Goal: Register for event/course

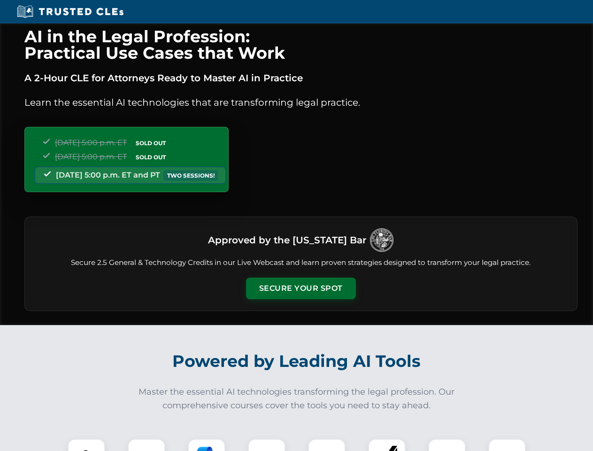
click at [300, 288] on button "Secure Your Spot" at bounding box center [301, 288] width 110 height 22
click at [86, 445] on img at bounding box center [86, 457] width 27 height 27
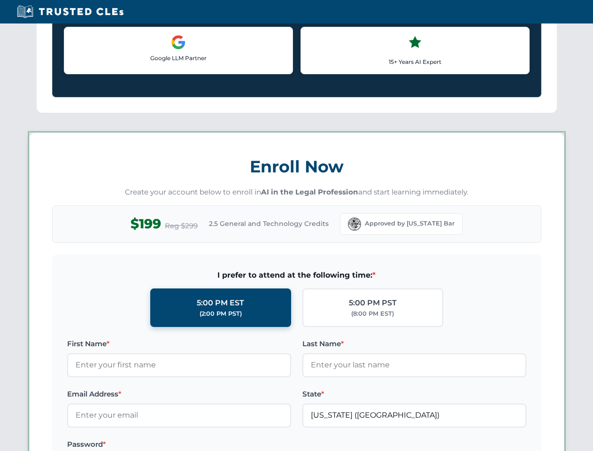
click at [207, 445] on label "Password *" at bounding box center [179, 444] width 224 height 11
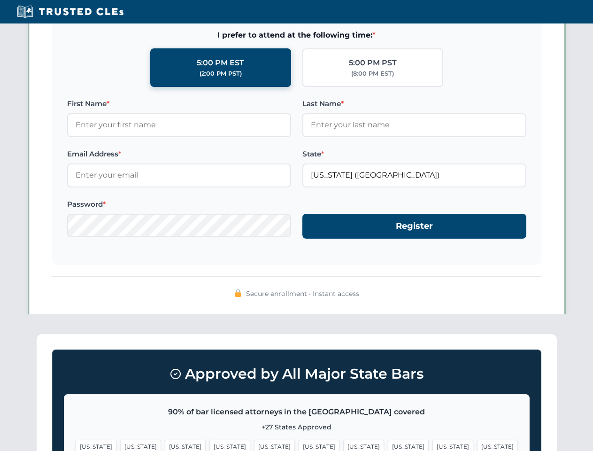
click at [432, 445] on span "[US_STATE]" at bounding box center [452, 446] width 41 height 14
